Goal: Check status: Check status

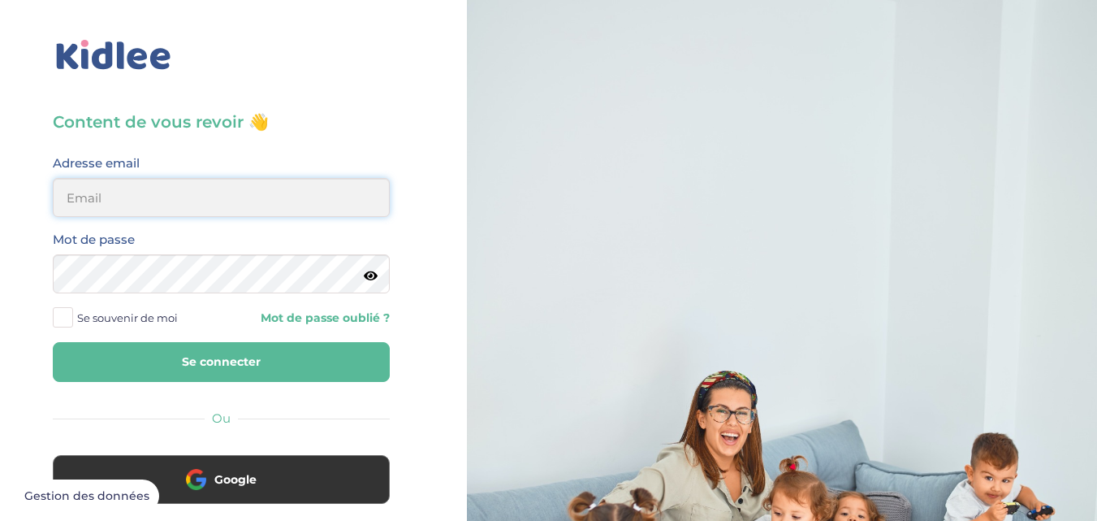
type input "bennouar.tassadit@outlook.fr"
click at [159, 370] on button "Se connecter" at bounding box center [221, 362] width 337 height 40
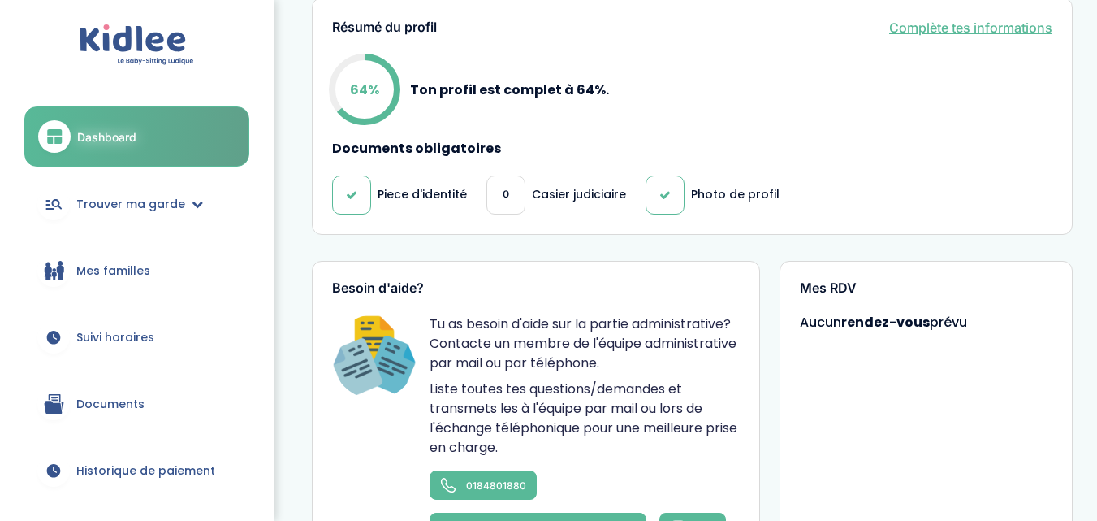
scroll to position [470, 0]
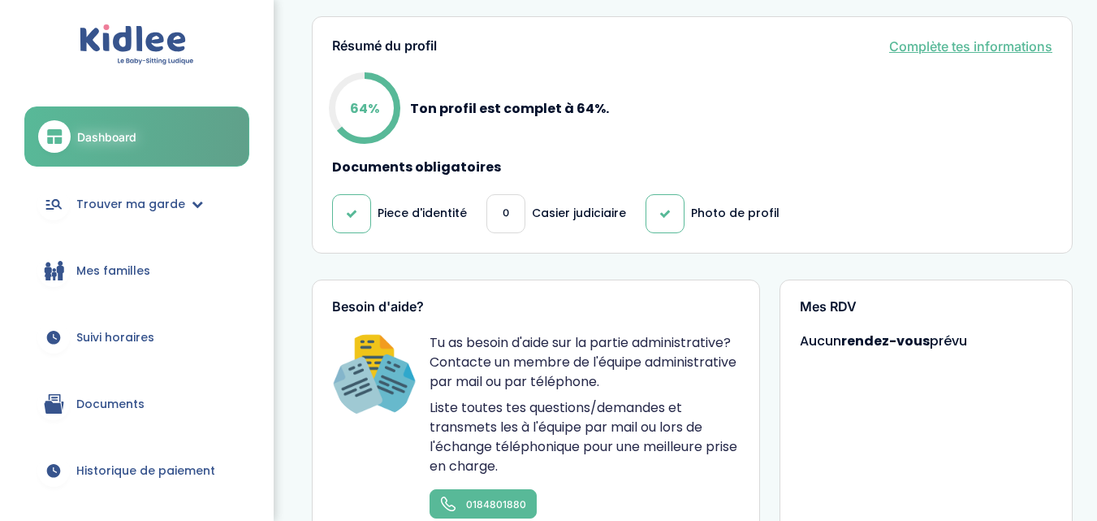
click at [508, 212] on div "0" at bounding box center [506, 213] width 39 height 39
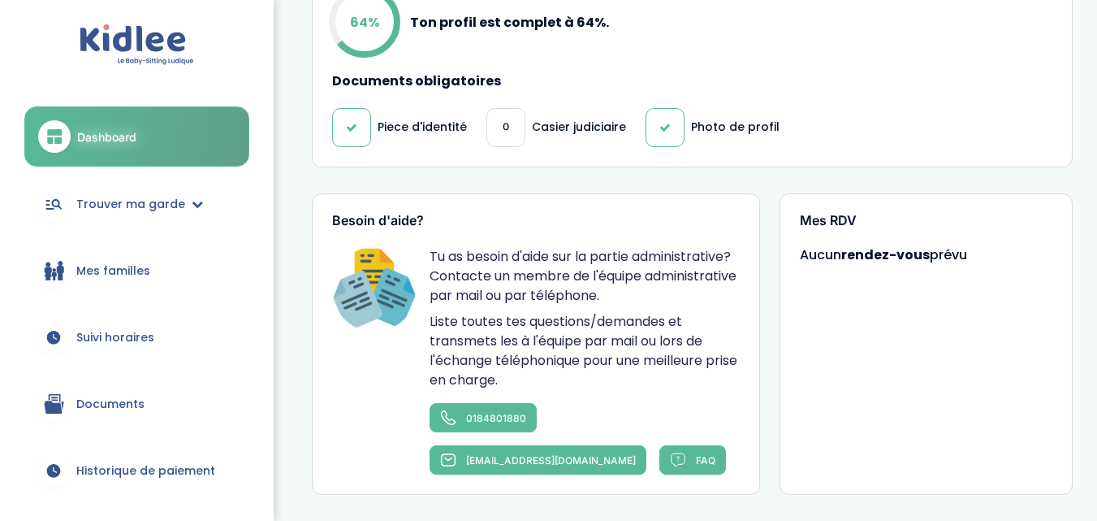
scroll to position [1803, 0]
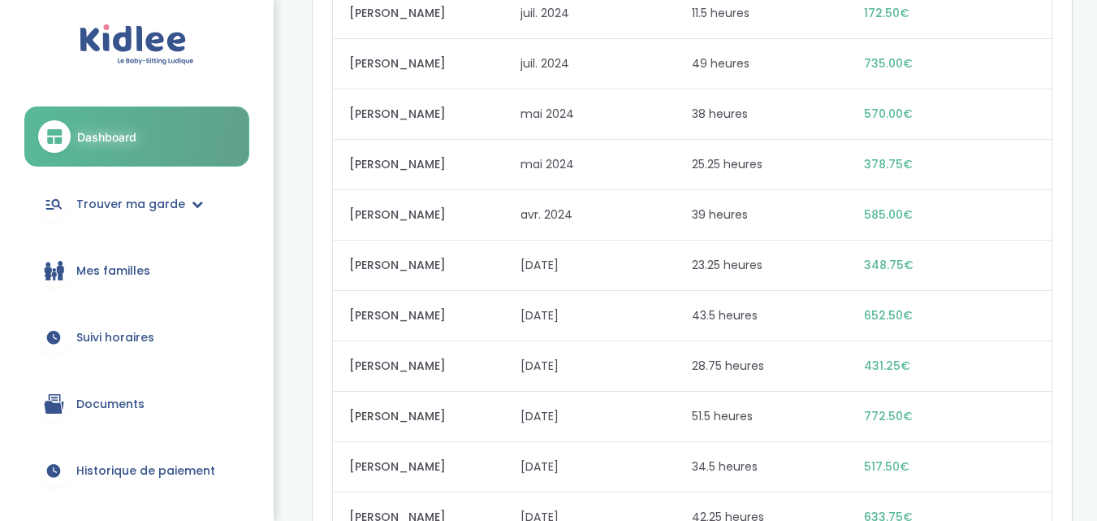
click at [149, 321] on link "Suivi horaires" at bounding box center [136, 337] width 225 height 58
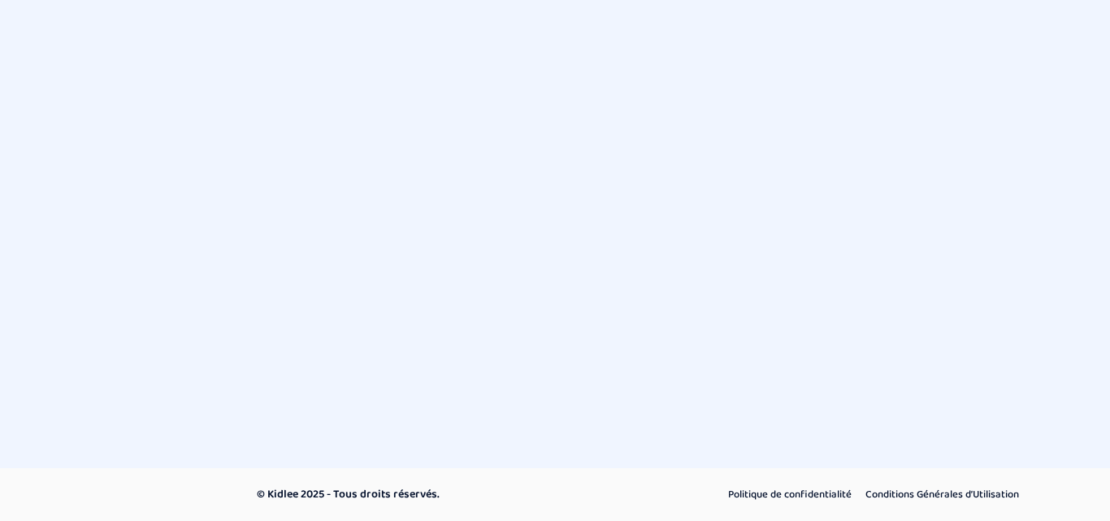
select select "[DATE]"
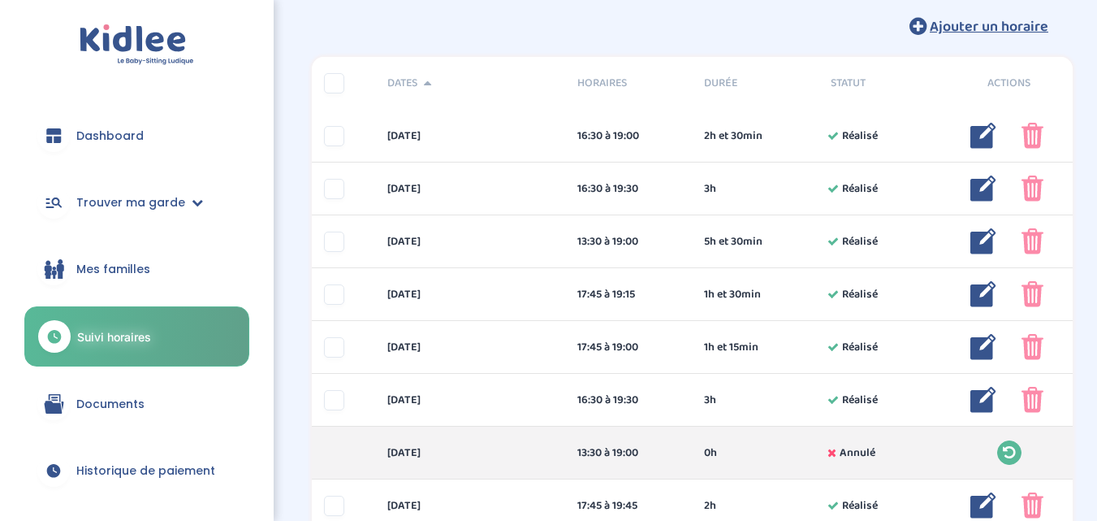
scroll to position [145, 0]
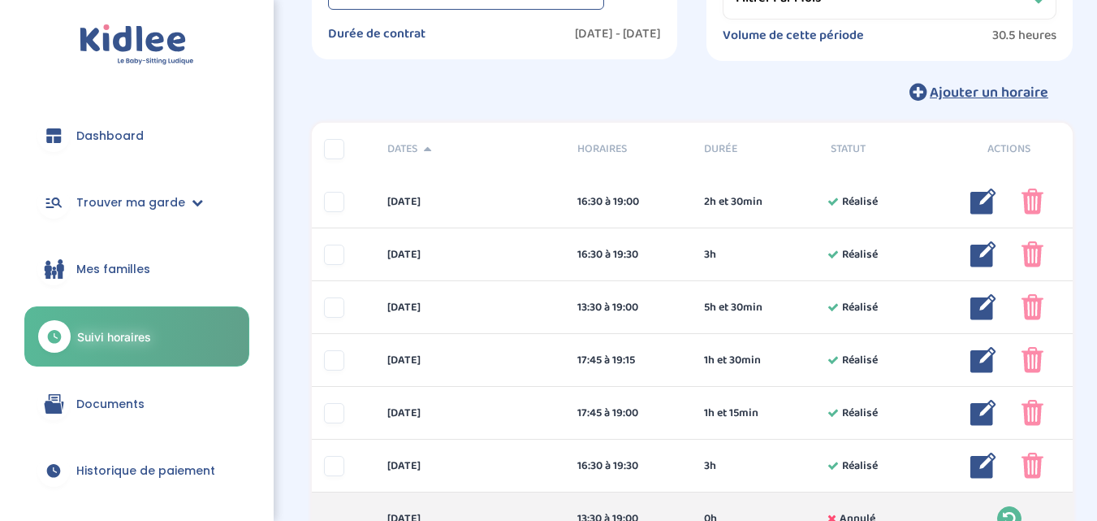
drag, startPoint x: 1094, startPoint y: 87, endPoint x: 1104, endPoint y: 95, distance: 12.7
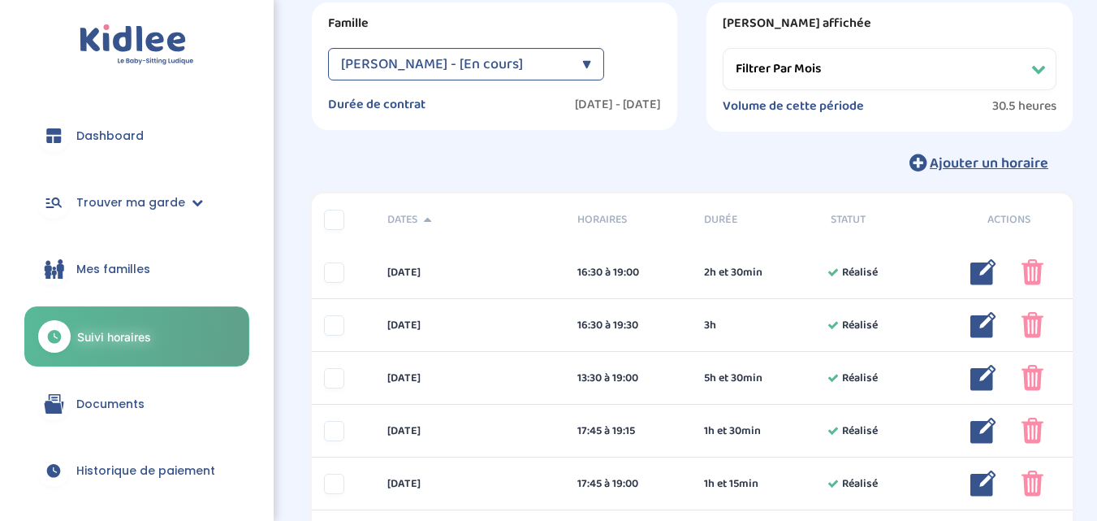
scroll to position [84, 0]
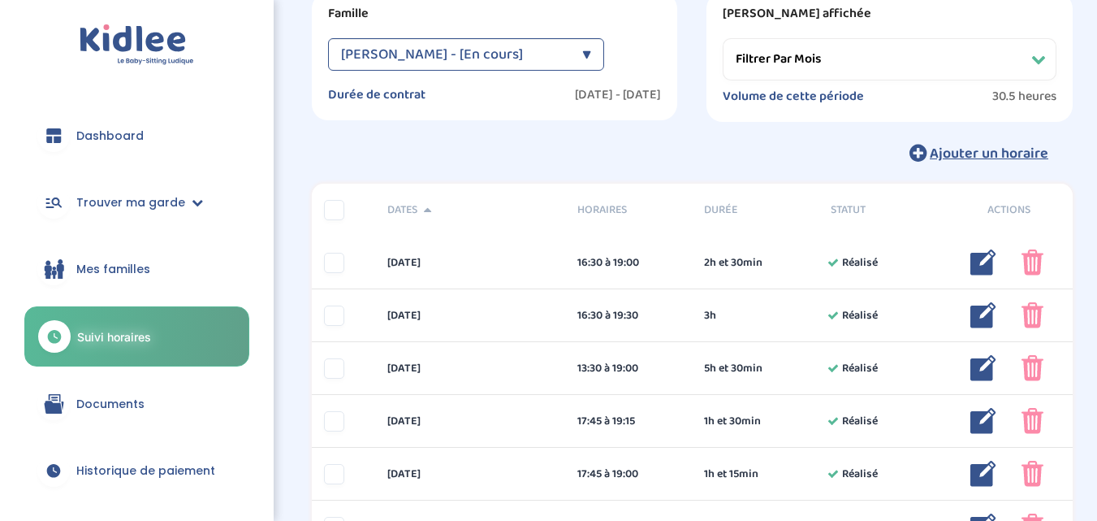
click at [785, 95] on label "Volume de cette période" at bounding box center [793, 97] width 141 height 16
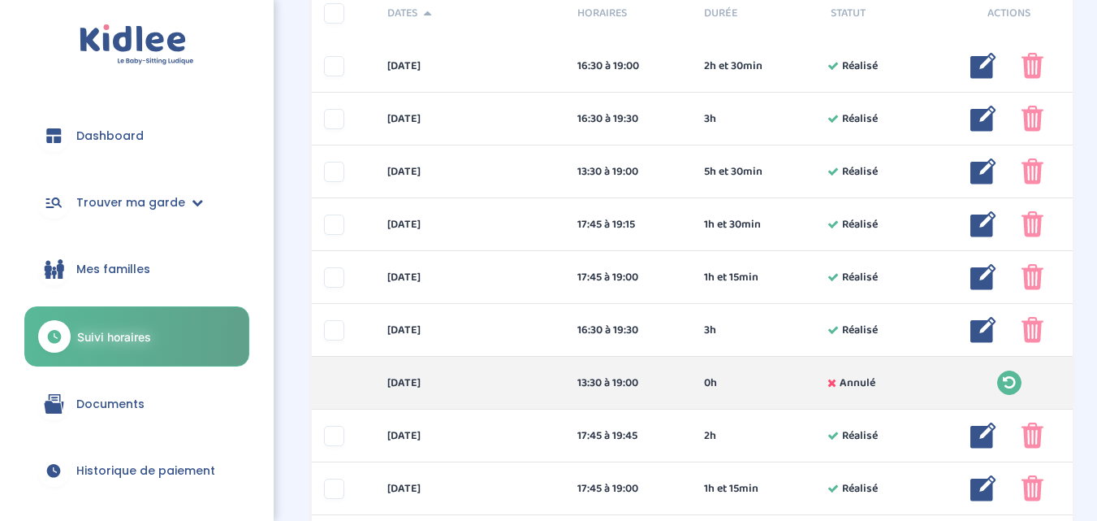
scroll to position [300, 0]
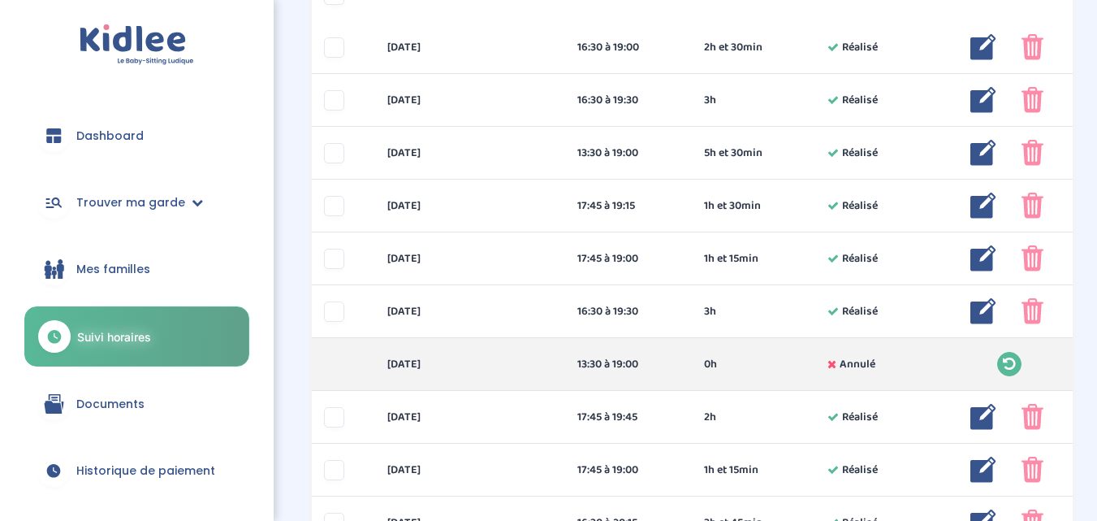
drag, startPoint x: 1096, startPoint y: 191, endPoint x: 1106, endPoint y: 204, distance: 16.2
click at [1097, 204] on html "trouver ma garde Dashboard Mon profil Mes famille Mes documents Dashboard Trouv…" at bounding box center [548, 409] width 1097 height 1418
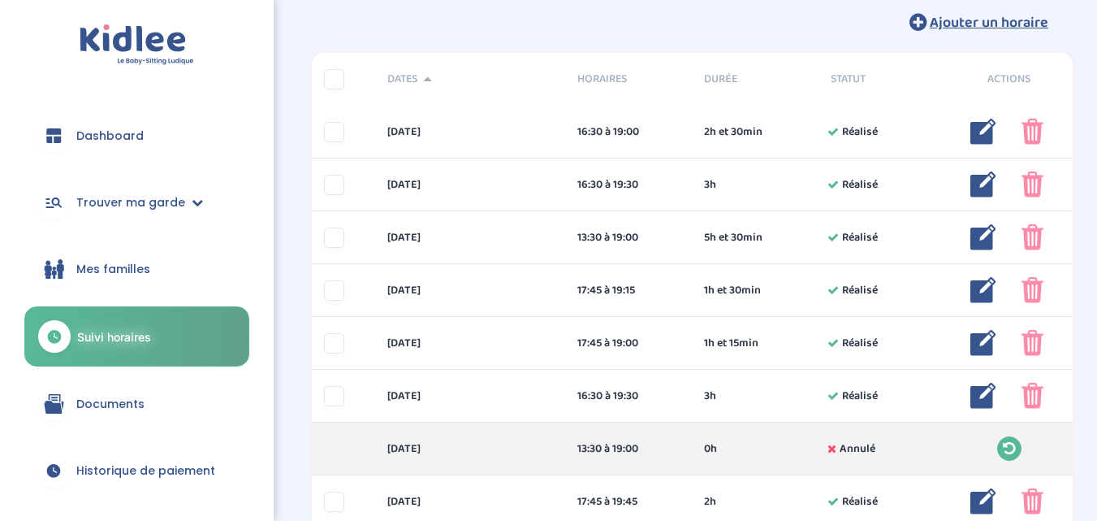
scroll to position [0, 0]
